Goal: Task Accomplishment & Management: Use online tool/utility

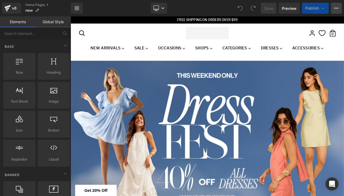
click at [335, 9] on icon at bounding box center [336, 8] width 4 height 4
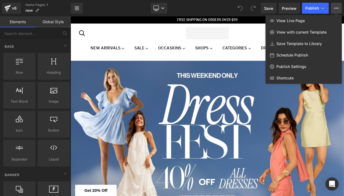
click at [170, 75] on div at bounding box center [207, 105] width 273 height 179
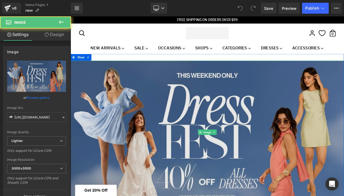
click at [158, 102] on img at bounding box center [236, 156] width 330 height 173
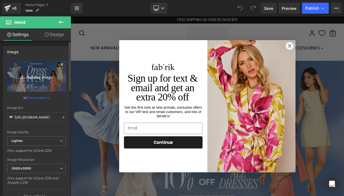
click at [40, 78] on icon "Replace Image" at bounding box center [37, 76] width 44 height 7
type input "C:\fakepath\fabrik Tones of Tomorrow .png"
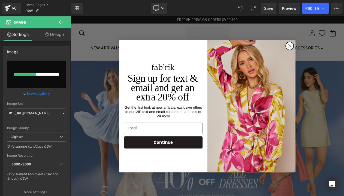
click at [335, 51] on circle "Close dialog" at bounding box center [334, 51] width 9 height 9
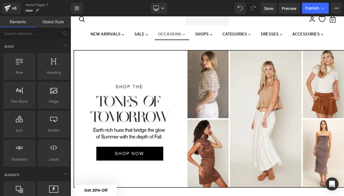
scroll to position [17, 0]
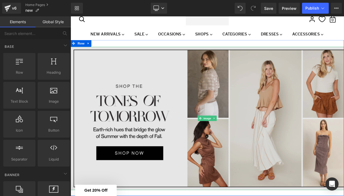
click at [152, 99] on img at bounding box center [236, 139] width 330 height 173
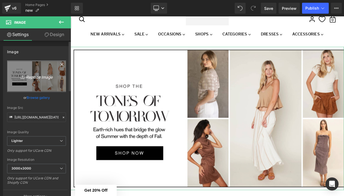
click at [44, 76] on icon "Replace Image" at bounding box center [37, 76] width 44 height 7
type input "C:\fakepath\fabrik Tones of Tomorrow.png"
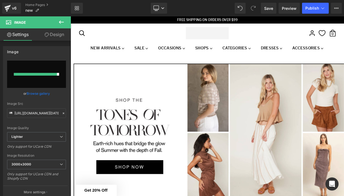
scroll to position [0, 0]
click at [314, 10] on span "Publish" at bounding box center [312, 8] width 14 height 4
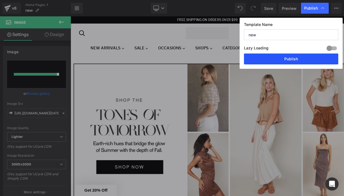
click at [291, 59] on button "Publish" at bounding box center [291, 58] width 94 height 11
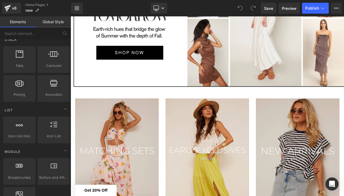
scroll to position [177, 0]
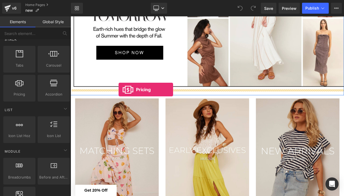
drag, startPoint x: 95, startPoint y: 104, endPoint x: 128, endPoint y: 104, distance: 33.0
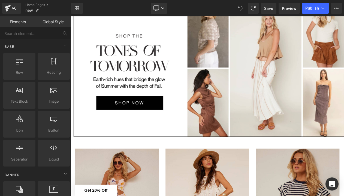
scroll to position [0, 0]
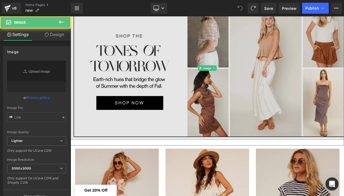
click at [120, 104] on img at bounding box center [236, 79] width 330 height 173
type input "[URL][DOMAIN_NAME][DATE]"
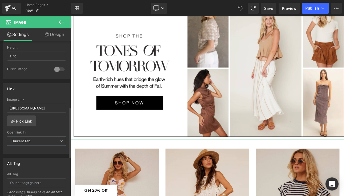
scroll to position [206, 0]
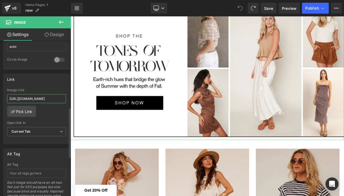
click at [35, 100] on input "[URL][DOMAIN_NAME]" at bounding box center [36, 98] width 59 height 9
paste input "new-arrival"
type input "[URL][DOMAIN_NAME]"
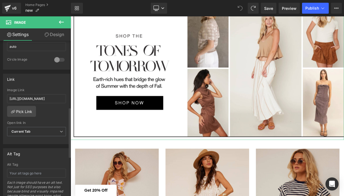
click at [56, 83] on div "Link" at bounding box center [36, 79] width 67 height 10
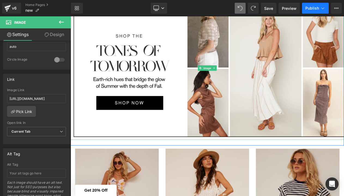
click at [312, 8] on span "Publish" at bounding box center [312, 8] width 14 height 4
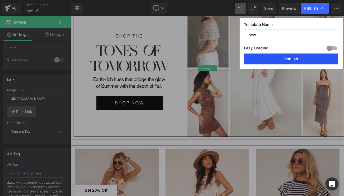
click at [287, 55] on button "Publish" at bounding box center [291, 58] width 94 height 11
